Goal: Use online tool/utility: Utilize a website feature to perform a specific function

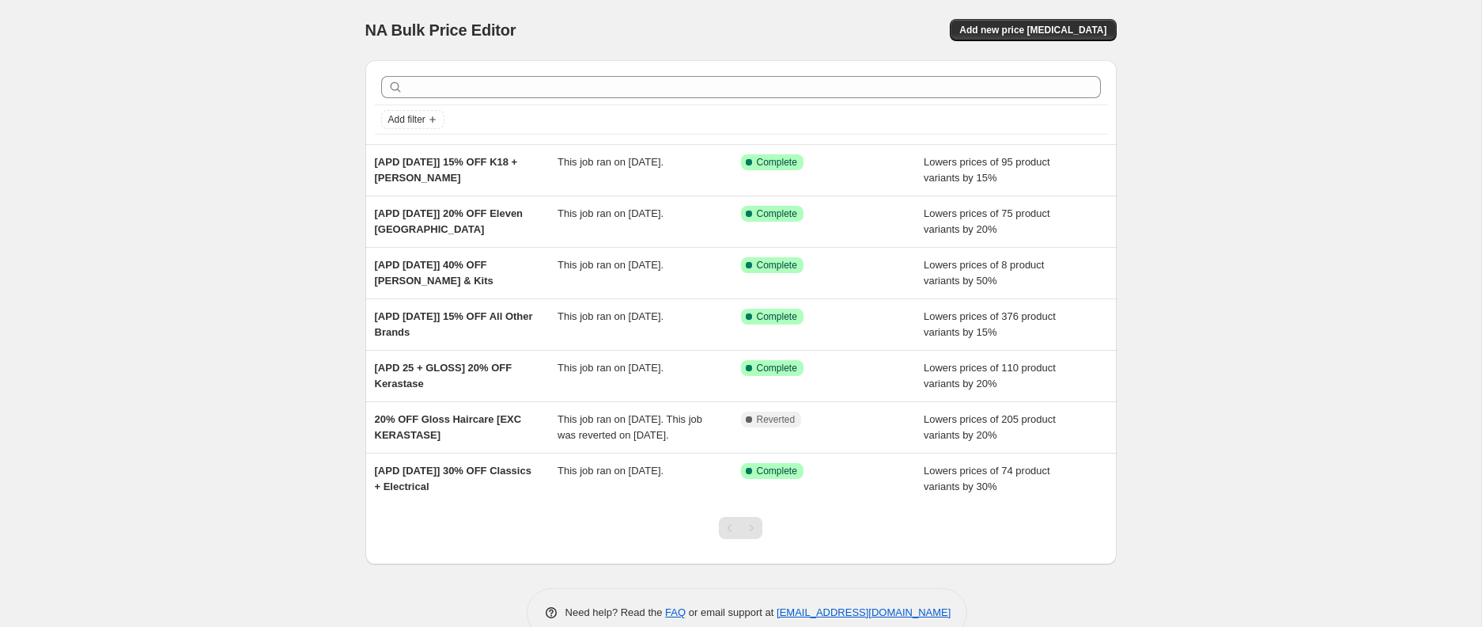
click at [71, 223] on div "NA Bulk Price Editor. This page is ready NA Bulk Price Editor Add new price [ME…" at bounding box center [741, 330] width 1482 height 661
click at [161, 361] on div "NA Bulk Price Editor. This page is ready NA Bulk Price Editor Add new price [ME…" at bounding box center [741, 330] width 1482 height 661
click at [1202, 200] on div "NA Bulk Price Editor. This page is ready NA Bulk Price Editor Add new price [ME…" at bounding box center [741, 330] width 1482 height 661
